Goal: Task Accomplishment & Management: Manage account settings

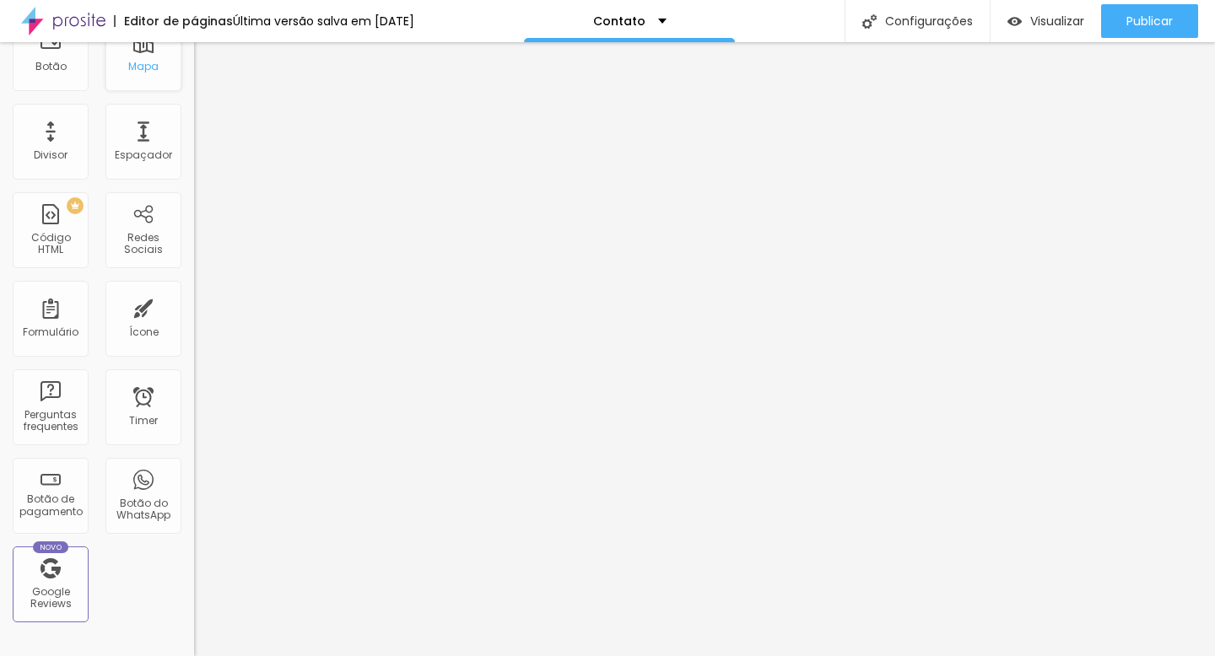
scroll to position [262, 0]
click at [148, 473] on div "Botão do WhatsApp" at bounding box center [143, 494] width 76 height 76
click at [131, 488] on div "Botão do WhatsApp" at bounding box center [143, 494] width 76 height 76
click at [124, 498] on div "Botão do WhatsApp" at bounding box center [143, 507] width 67 height 24
click at [159, 601] on div "Título Texto Imagem Vídeo Botão Mapa Divisor Espaçador PREMIUM Código HTML Rede…" at bounding box center [97, 233] width 194 height 797
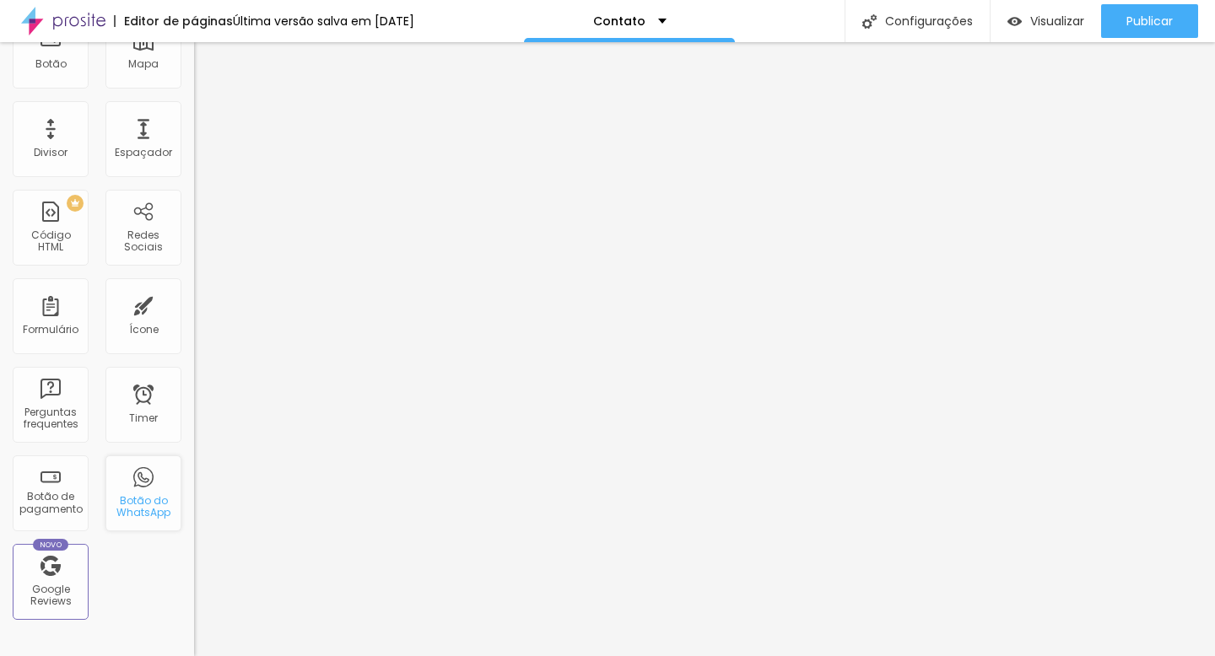
click at [143, 483] on div "Botão do WhatsApp" at bounding box center [143, 494] width 76 height 76
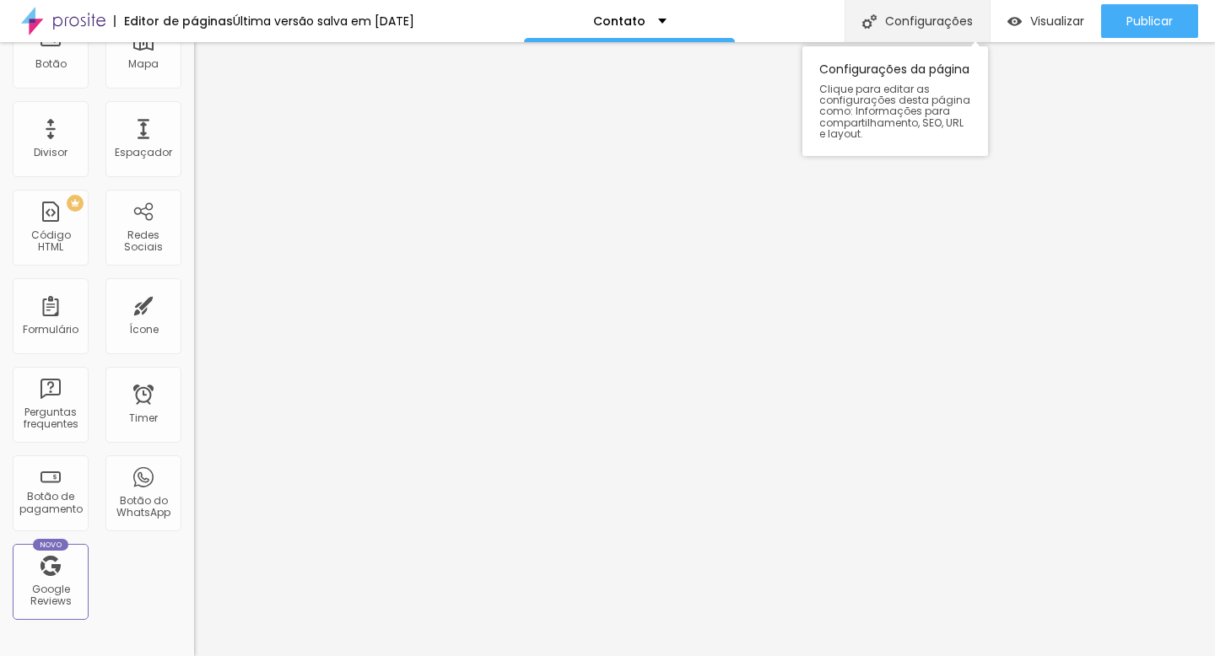
click at [911, 32] on div "Configurações" at bounding box center [917, 21] width 145 height 42
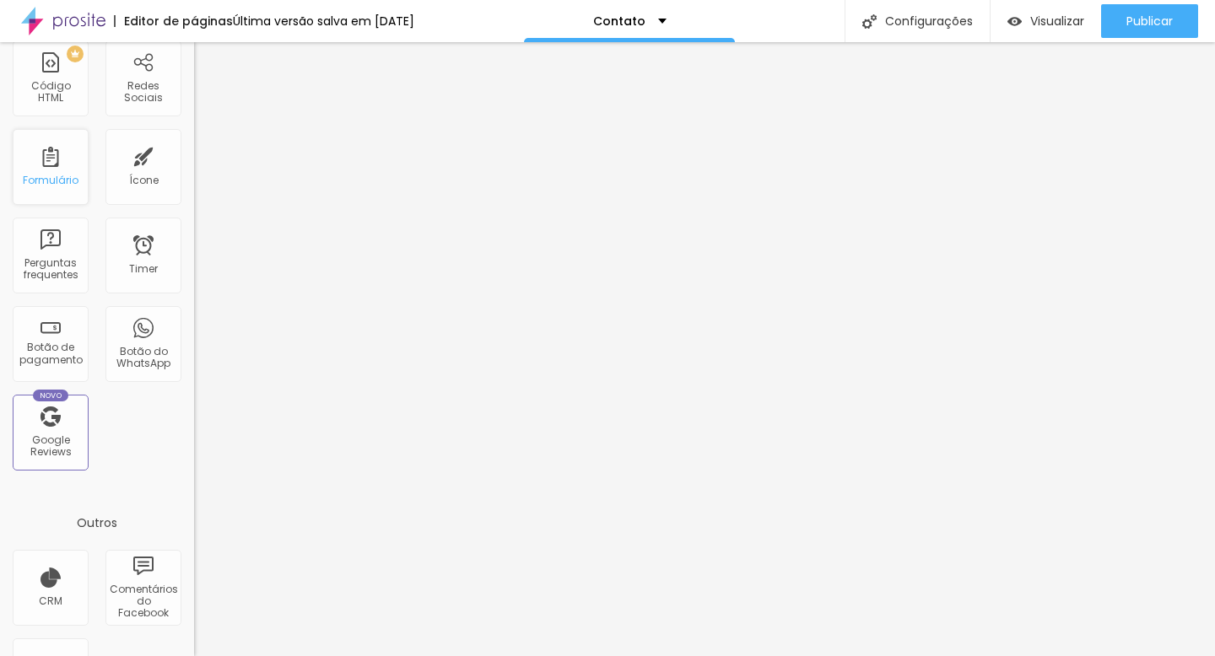
scroll to position [483, 0]
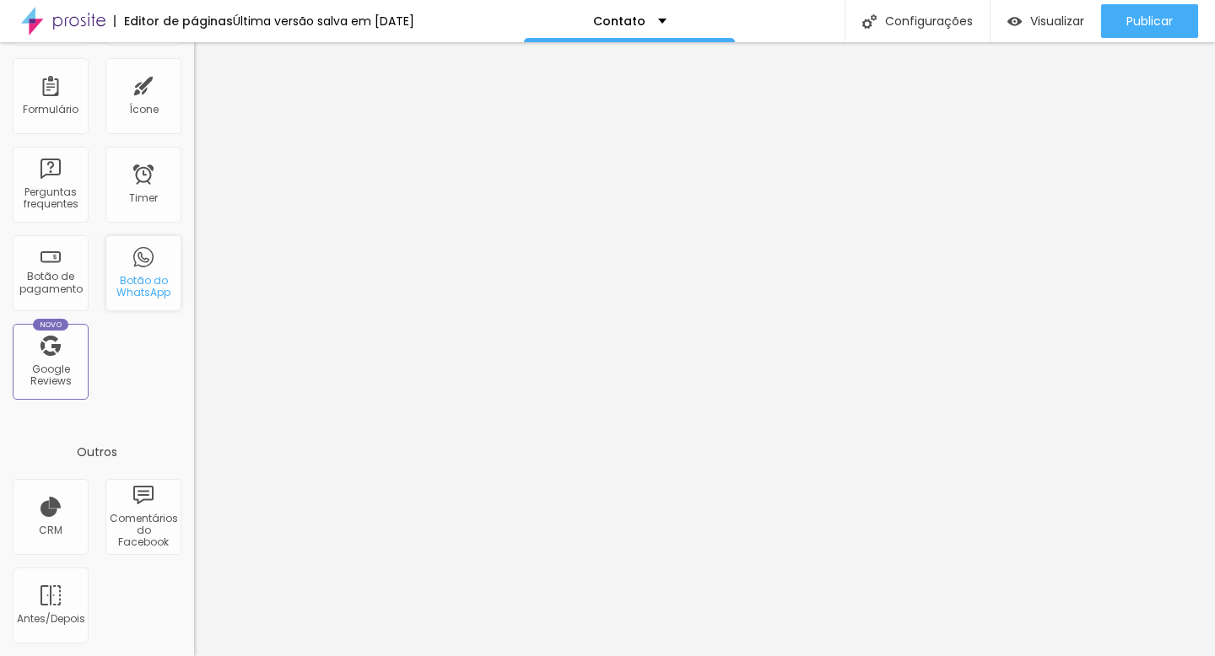
click at [134, 275] on div "Botão do WhatsApp" at bounding box center [143, 287] width 67 height 24
click at [143, 209] on div "Timer" at bounding box center [143, 185] width 76 height 76
click at [135, 267] on div "Botão do WhatsApp" at bounding box center [143, 273] width 76 height 76
drag, startPoint x: 135, startPoint y: 267, endPoint x: 126, endPoint y: 274, distance: 12.0
click at [126, 274] on div "Botão do WhatsApp" at bounding box center [143, 273] width 76 height 76
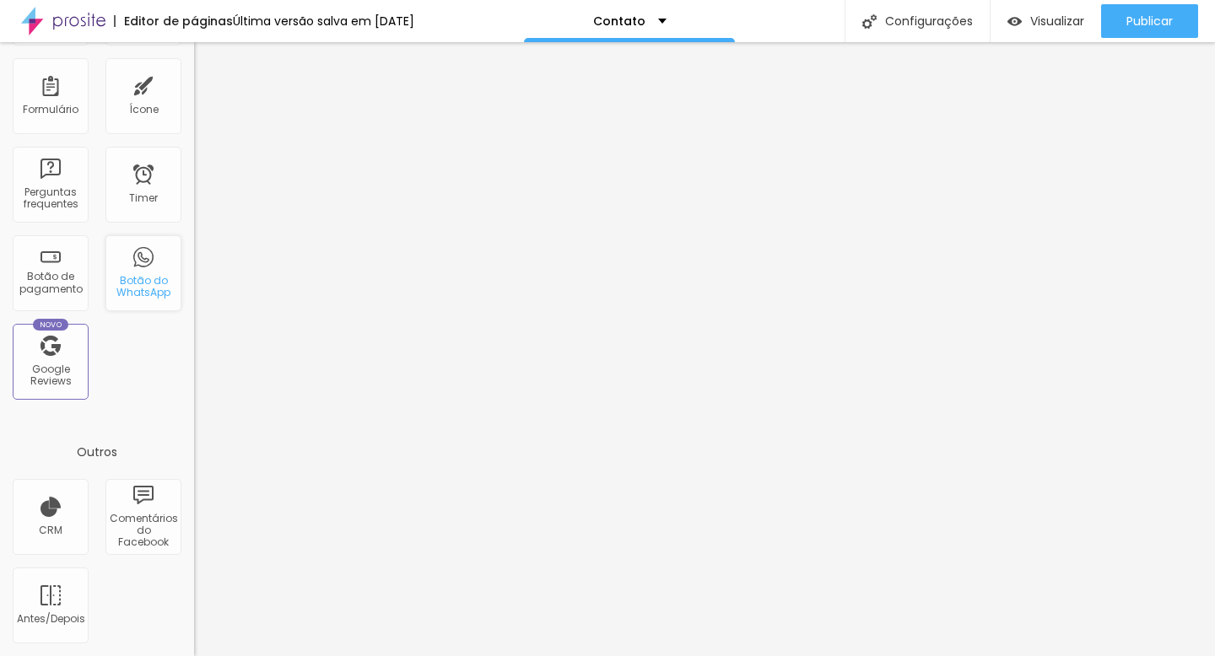
click at [126, 275] on div "Botão do WhatsApp" at bounding box center [143, 287] width 67 height 24
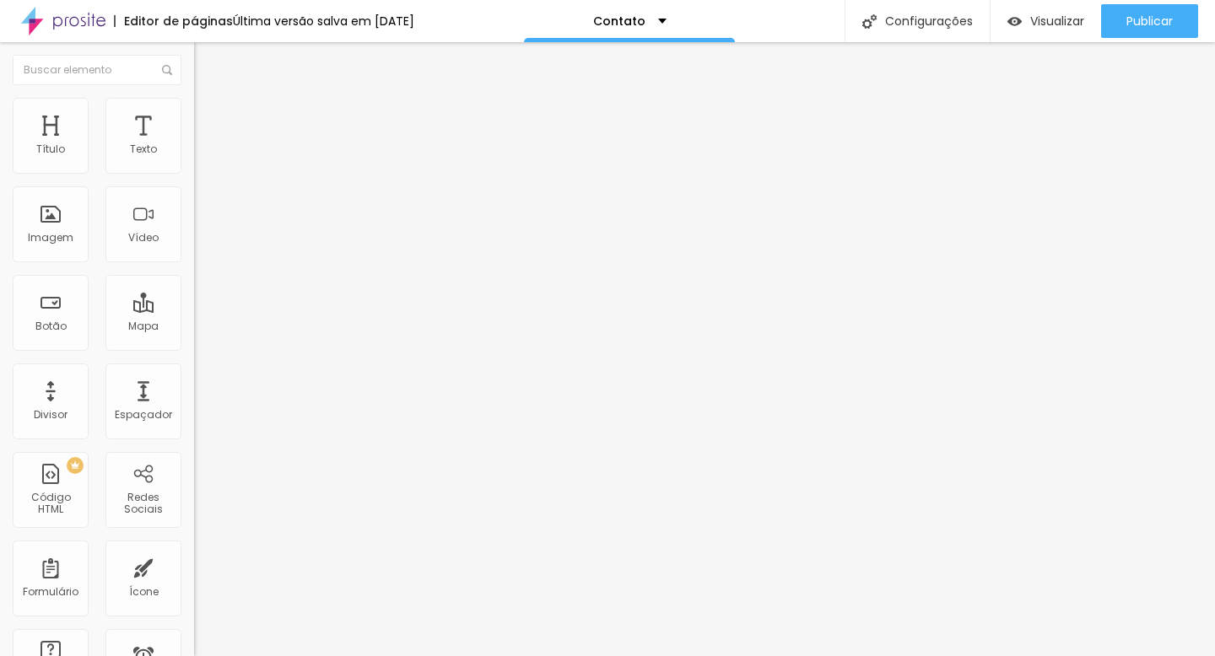
click at [194, 172] on input "[PHONE_NUMBER]" at bounding box center [295, 163] width 202 height 17
drag, startPoint x: 172, startPoint y: 190, endPoint x: 16, endPoint y: 161, distance: 158.7
click at [194, 161] on section "Número do WhatsApp * [PHONE_NUMBER] + 55" at bounding box center [291, 335] width 194 height 380
click at [194, 172] on input "11" at bounding box center [295, 163] width 202 height 17
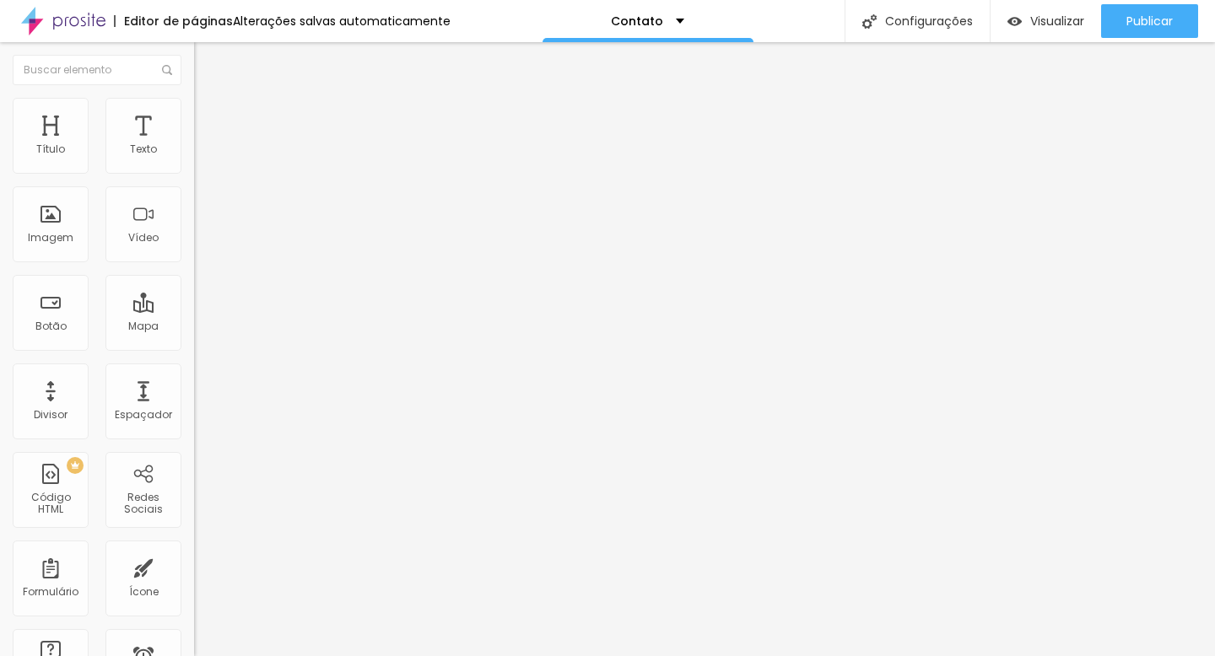
click at [194, 172] on input "11" at bounding box center [295, 163] width 202 height 17
type input "[PHONE_NUMBER]"
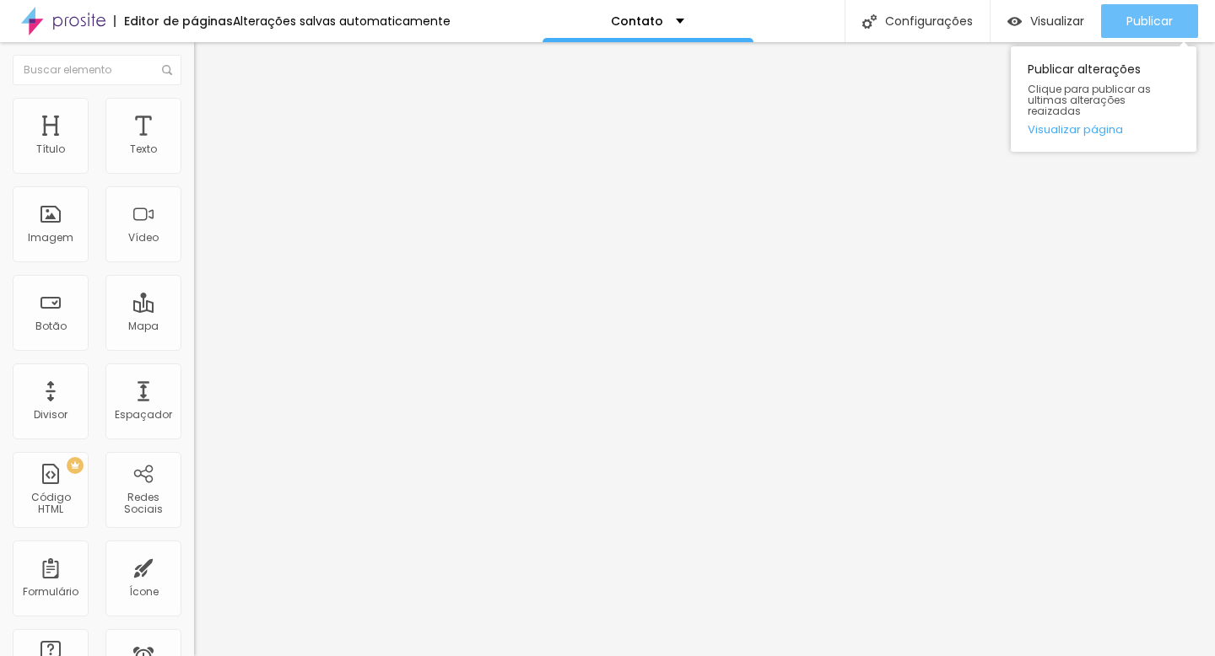
click at [1147, 14] on span "Publicar" at bounding box center [1149, 20] width 46 height 13
